Goal: Navigation & Orientation: Find specific page/section

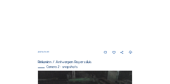
scroll to position [173, 0]
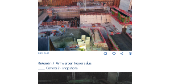
click at [83, 30] on img at bounding box center [85, 23] width 94 height 55
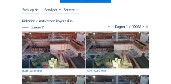
scroll to position [44, 0]
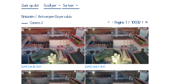
click at [60, 41] on img at bounding box center [52, 45] width 63 height 37
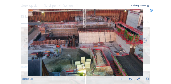
click at [147, 6] on icon at bounding box center [148, 6] width 2 height 2
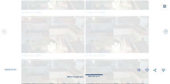
scroll to position [0, 0]
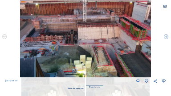
click at [165, 6] on icon at bounding box center [165, 6] width 4 height 4
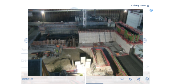
click at [151, 10] on icon at bounding box center [150, 10] width 3 height 3
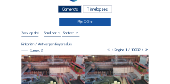
scroll to position [18, 0]
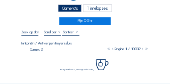
scroll to position [91, 0]
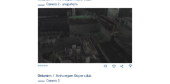
scroll to position [290, 0]
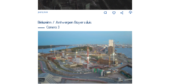
click at [68, 48] on img at bounding box center [85, 57] width 94 height 53
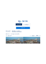
scroll to position [53, 0]
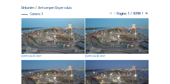
click at [57, 41] on img at bounding box center [52, 36] width 63 height 36
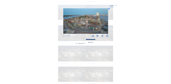
scroll to position [50, 0]
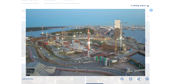
click at [147, 6] on icon at bounding box center [148, 6] width 2 height 2
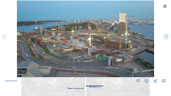
click at [165, 6] on icon at bounding box center [165, 6] width 4 height 4
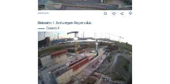
scroll to position [388, 0]
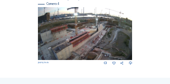
click at [79, 43] on img at bounding box center [85, 33] width 94 height 53
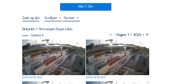
scroll to position [36, 0]
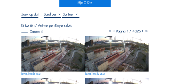
click at [51, 52] on img at bounding box center [52, 54] width 63 height 36
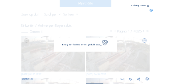
click at [52, 52] on img at bounding box center [86, 42] width 120 height 67
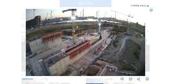
click at [147, 7] on icon at bounding box center [148, 6] width 2 height 2
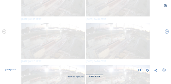
scroll to position [0, 0]
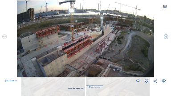
click at [163, 6] on icon at bounding box center [165, 6] width 4 height 4
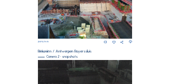
scroll to position [196, 0]
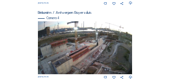
scroll to position [383, 0]
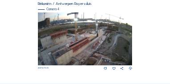
click at [80, 34] on img at bounding box center [85, 38] width 94 height 53
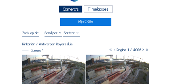
scroll to position [18, 0]
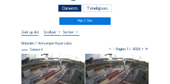
click at [53, 63] on img at bounding box center [52, 72] width 63 height 36
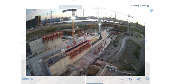
click at [147, 6] on icon at bounding box center [148, 6] width 2 height 2
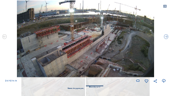
click at [165, 6] on icon at bounding box center [165, 6] width 4 height 4
